Goal: Task Accomplishment & Management: Manage account settings

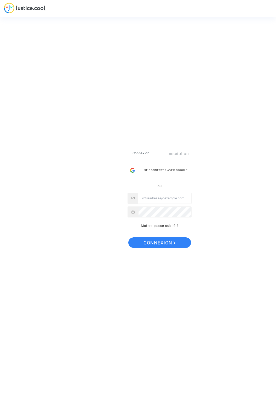
click at [141, 155] on span "Connexion" at bounding box center [140, 153] width 37 height 11
click at [174, 243] on polygon "Connexion" at bounding box center [175, 242] width 2 height 3
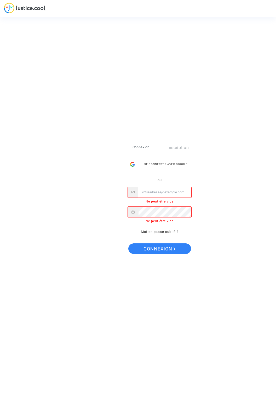
type input "[EMAIL_ADDRESS][DOMAIN_NAME]"
click at [128, 243] on button "Connexion" at bounding box center [159, 248] width 63 height 10
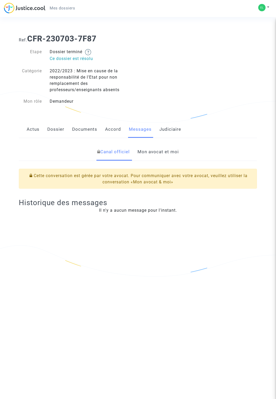
click at [62, 11] on link "Mes dossiers" at bounding box center [63, 8] width 34 height 8
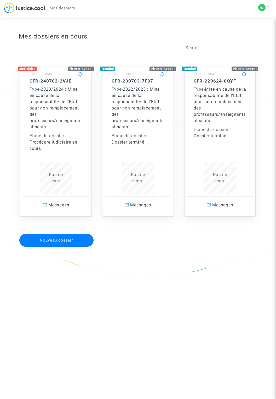
click at [146, 126] on div "Type - 2022/2023 : Mise en cause de la responsabilité de l'Etat pour non rempla…" at bounding box center [138, 108] width 53 height 44
